Goal: Task Accomplishment & Management: Use online tool/utility

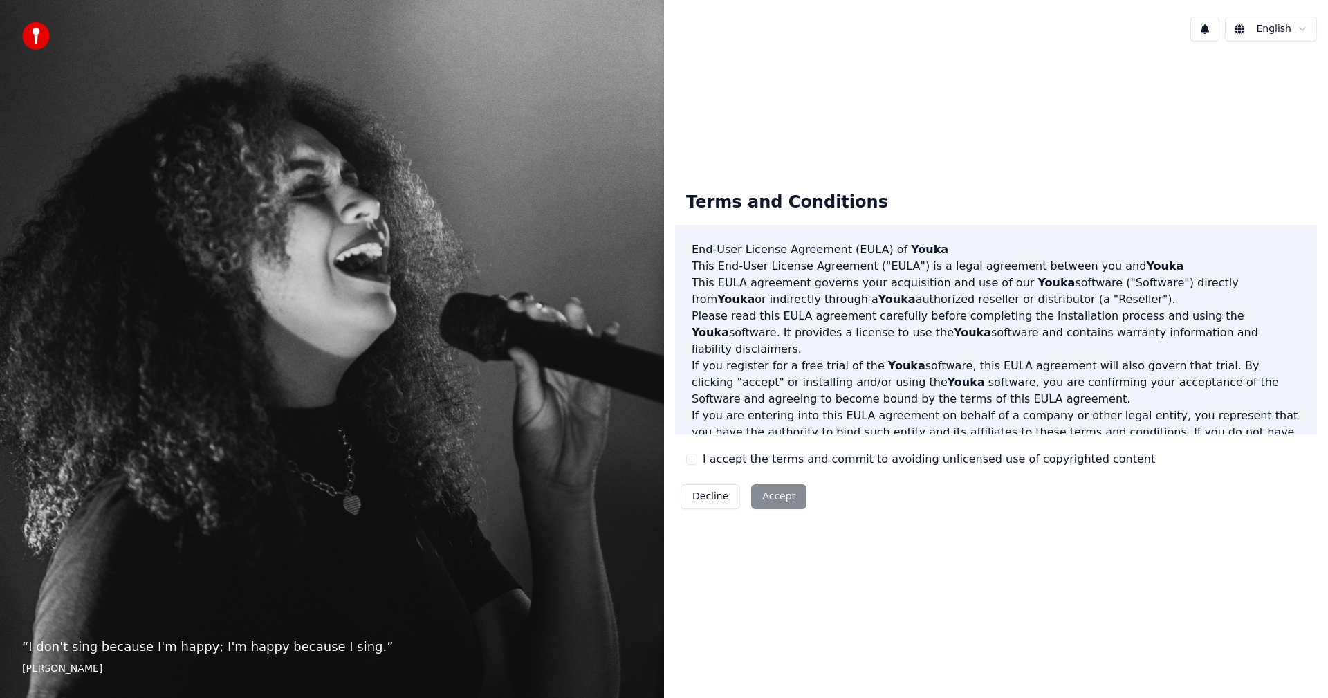
click at [692, 457] on button "I accept the terms and commit to avoiding unlicensed use of copyrighted content" at bounding box center [691, 459] width 11 height 11
click at [778, 500] on button "Accept" at bounding box center [778, 496] width 55 height 25
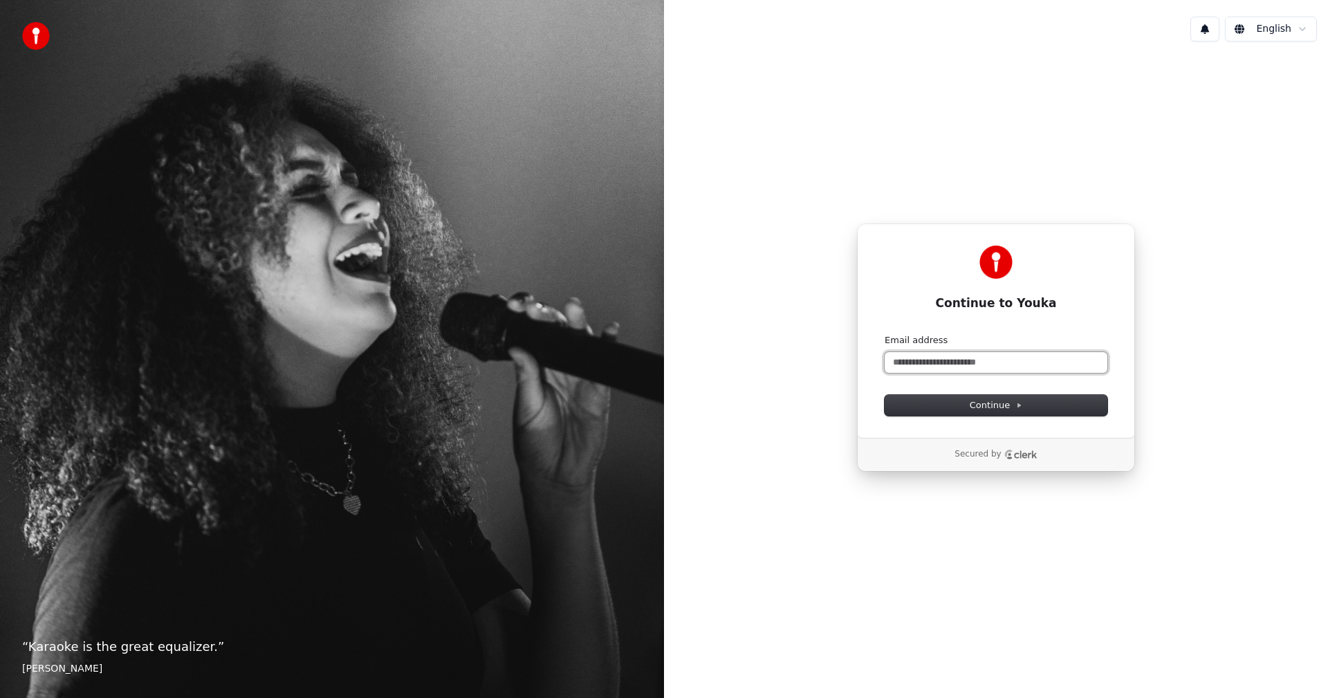
click at [970, 363] on input "Email address" at bounding box center [996, 362] width 223 height 21
click at [987, 401] on span "Continue" at bounding box center [996, 405] width 53 height 12
type input "**********"
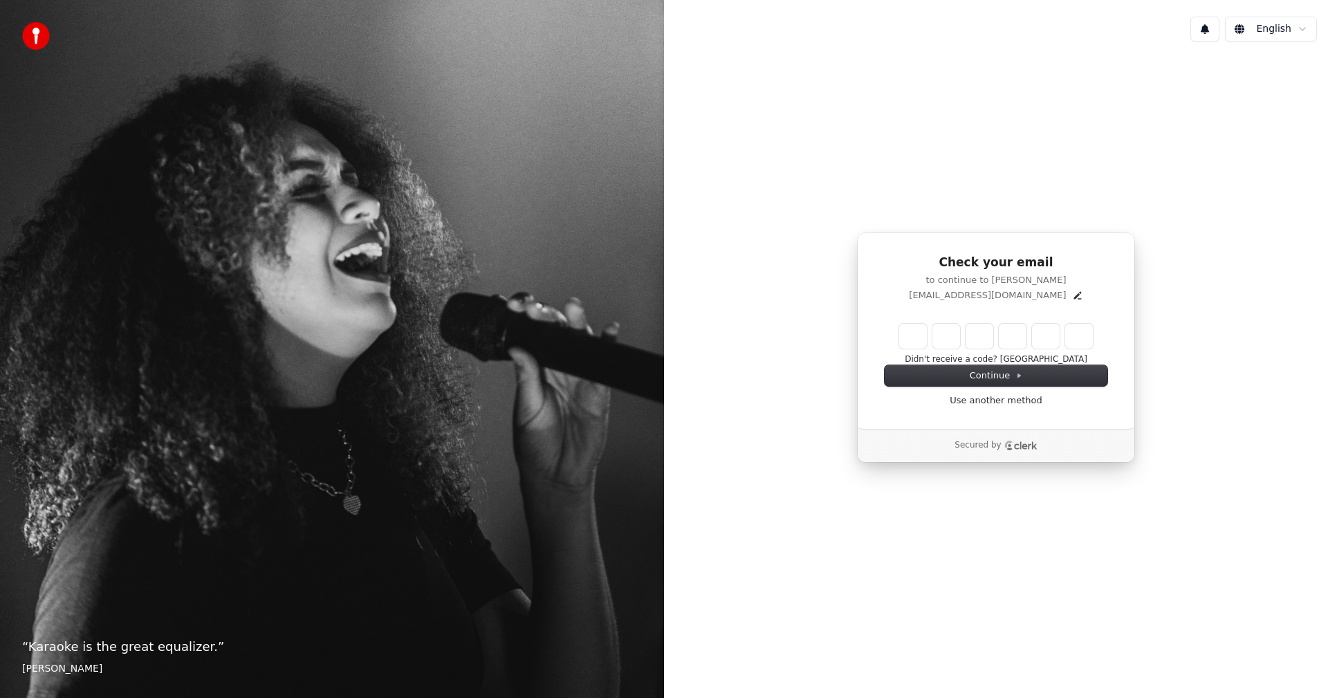
click at [913, 332] on input "Enter verification code" at bounding box center [996, 336] width 194 height 25
type input "******"
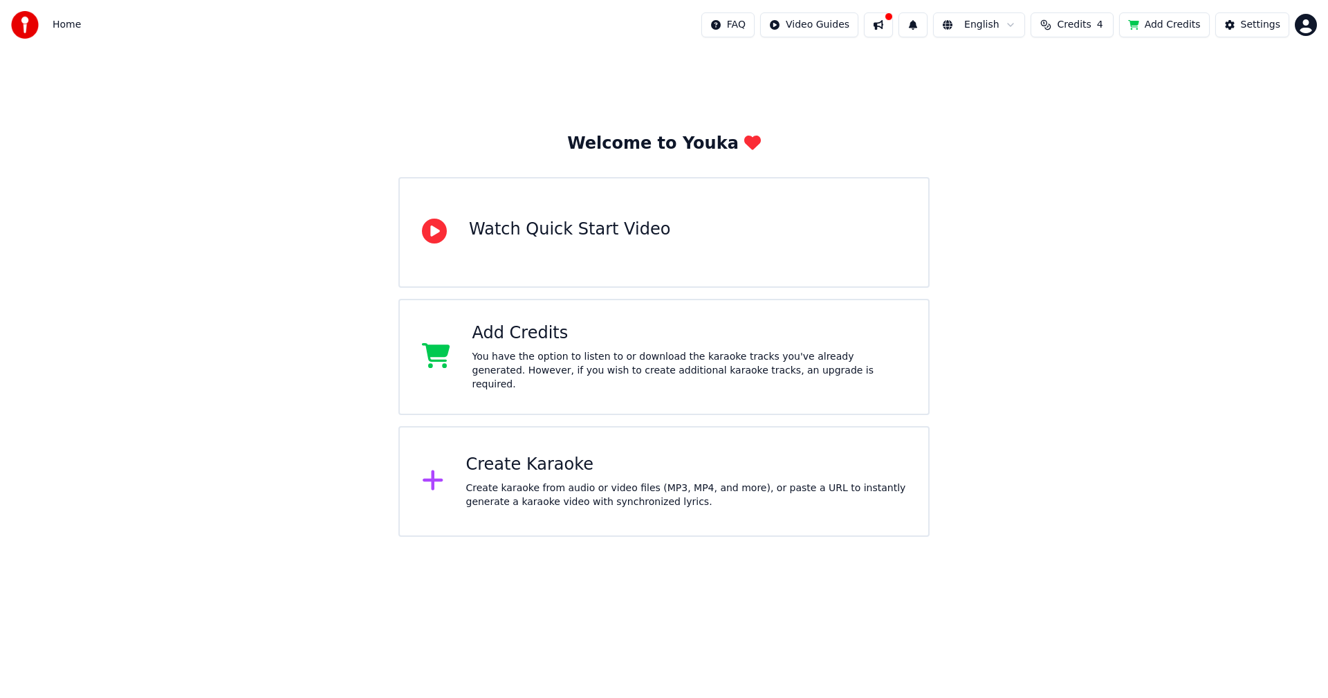
click at [617, 363] on div "You have the option to listen to or download the karaoke tracks you've already …" at bounding box center [690, 371] width 434 height 42
click at [1083, 29] on span "Credits" at bounding box center [1074, 25] width 34 height 14
click at [1079, 130] on button "Refresh" at bounding box center [1080, 128] width 71 height 25
click at [1163, 21] on button "Add Credits" at bounding box center [1164, 24] width 91 height 25
click at [1308, 26] on html "Home FAQ Video Guides English Credits 4 Add Credits Settings Welcome to Youka W…" at bounding box center [664, 268] width 1328 height 537
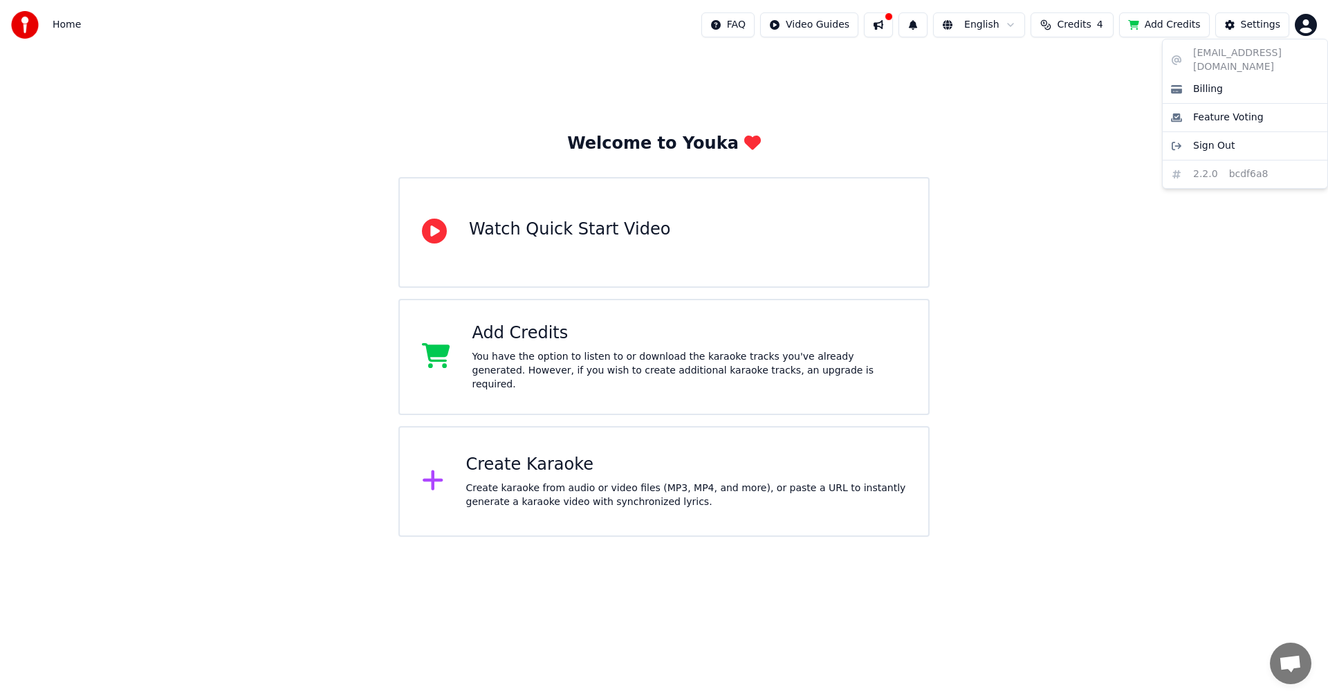
click at [1086, 25] on html "Home FAQ Video Guides English Credits 4 Add Credits Settings Welcome to Youka W…" at bounding box center [664, 268] width 1328 height 537
click at [615, 456] on div "Create Karaoke" at bounding box center [686, 465] width 441 height 22
click at [530, 467] on div "Create Karaoke" at bounding box center [686, 465] width 441 height 22
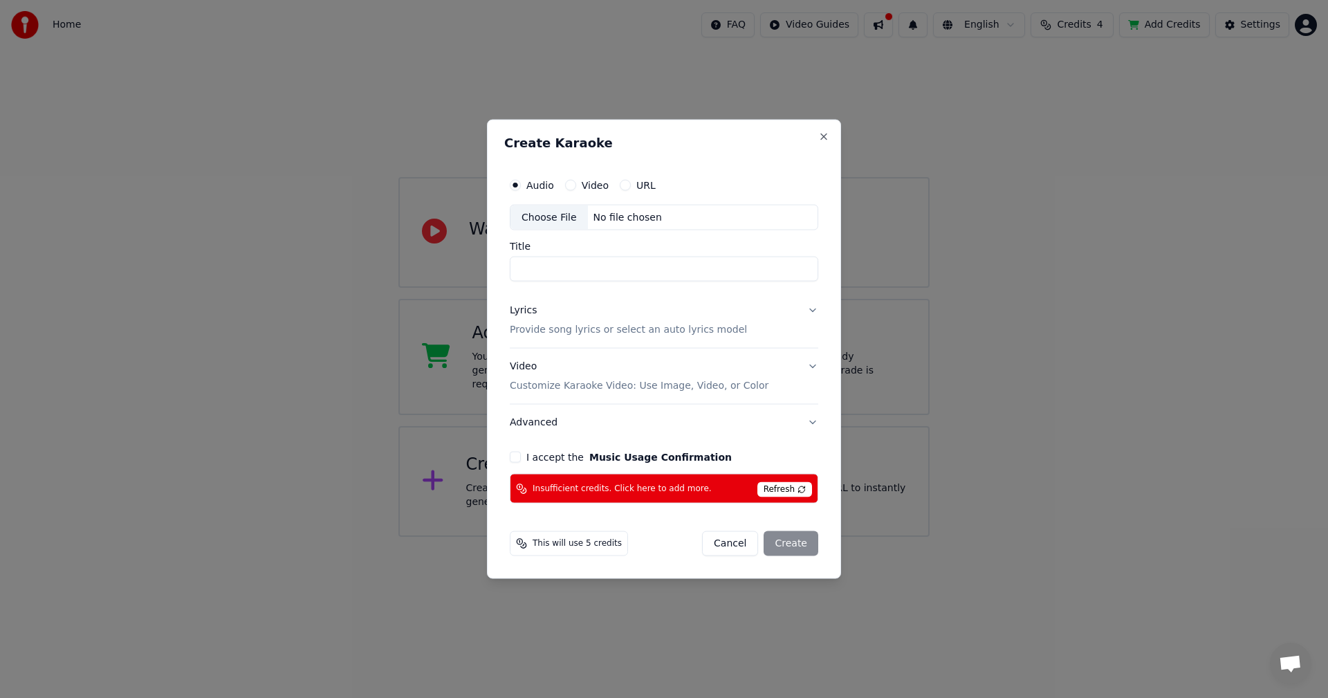
click at [510, 459] on button "I accept the Music Usage Confirmation" at bounding box center [515, 457] width 11 height 11
click at [556, 212] on div "Choose File" at bounding box center [549, 217] width 77 height 25
click at [733, 535] on button "Cancel" at bounding box center [730, 543] width 56 height 25
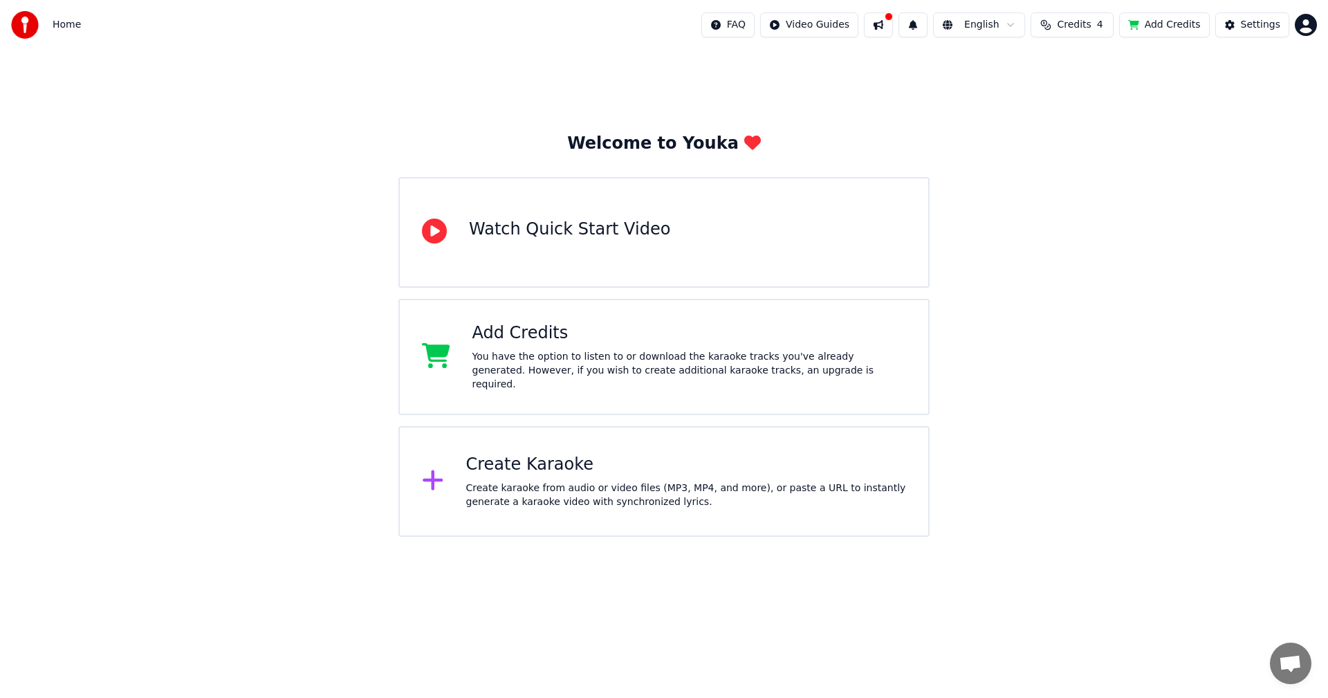
click at [1071, 29] on span "Credits" at bounding box center [1074, 25] width 34 height 14
click at [1072, 124] on button "Refresh" at bounding box center [1080, 128] width 71 height 25
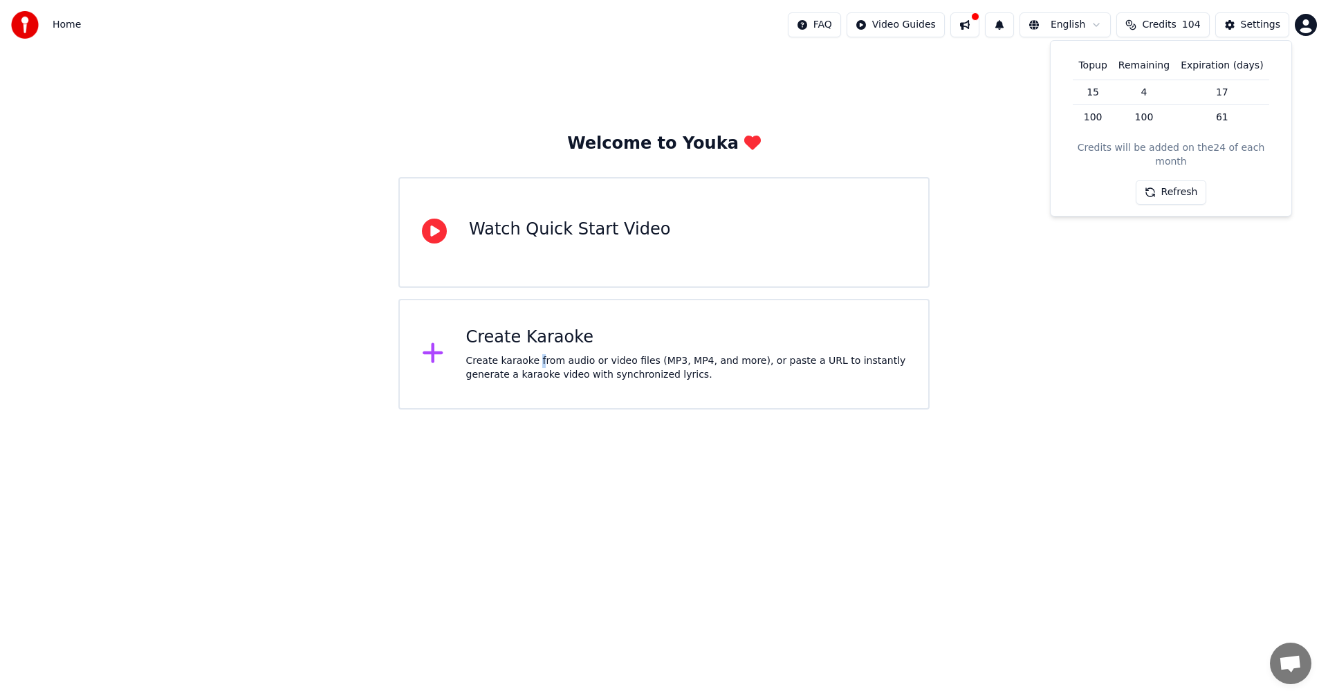
click at [533, 351] on div "Create Karaoke Create karaoke from audio or video files (MP3, MP4, and more), o…" at bounding box center [686, 354] width 441 height 55
